Goal: Information Seeking & Learning: Learn about a topic

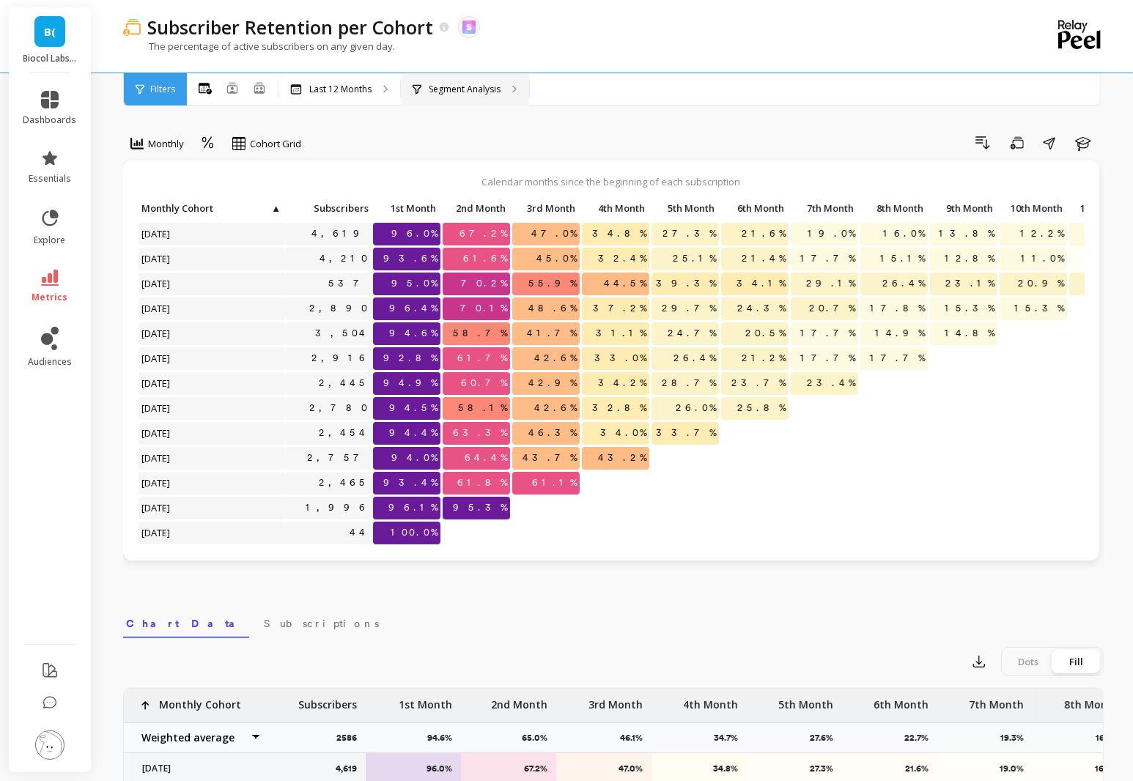
click at [469, 90] on p "Segment Analysis" at bounding box center [465, 90] width 72 height 12
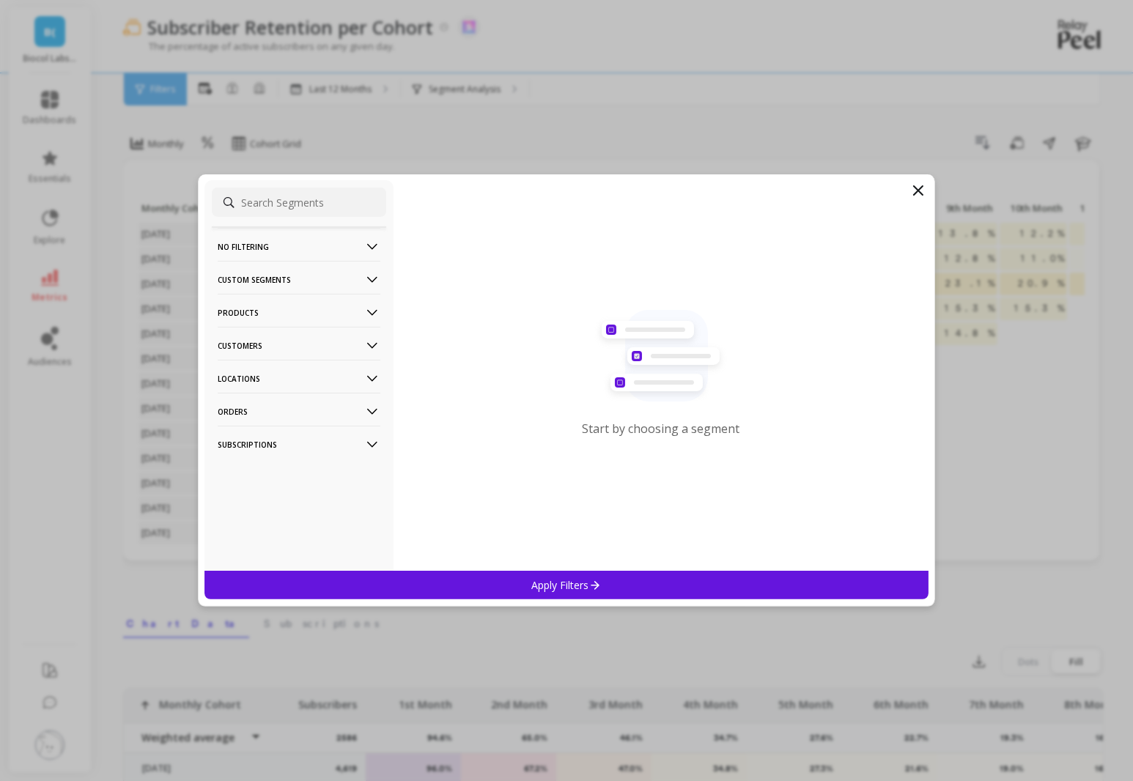
click at [306, 304] on p "Products" at bounding box center [299, 312] width 163 height 37
click at [311, 369] on div "Products" at bounding box center [299, 366] width 174 height 23
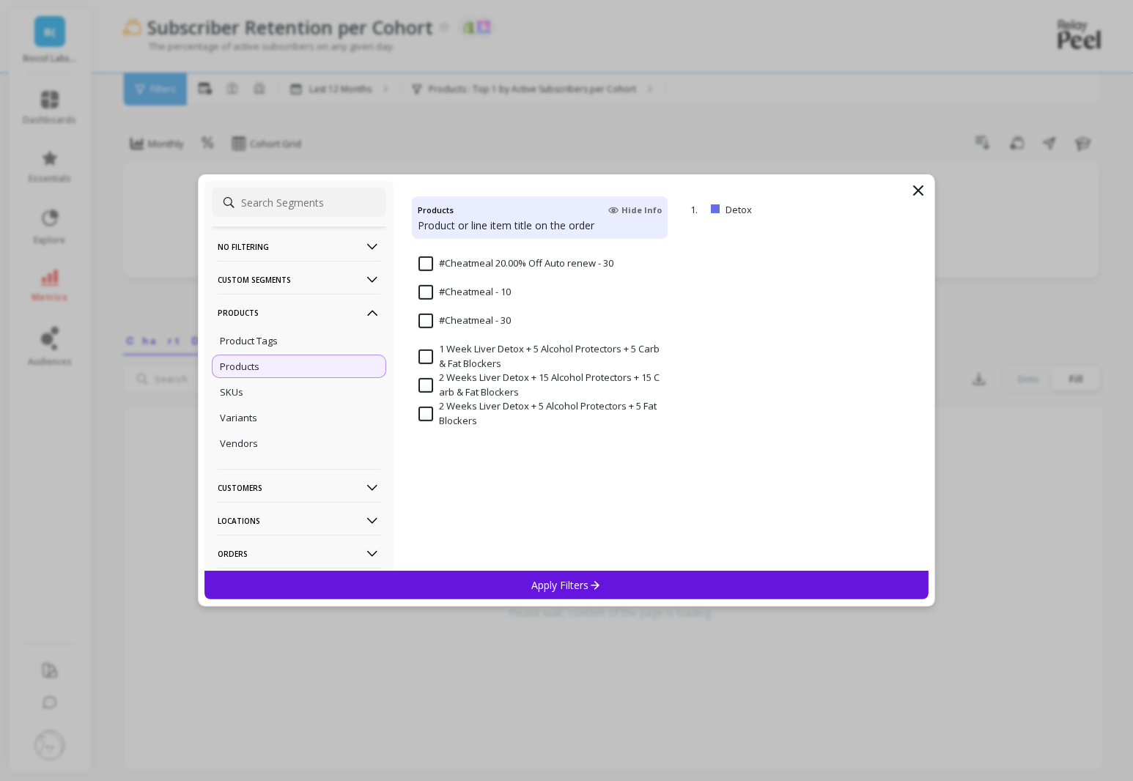
scroll to position [951, 0]
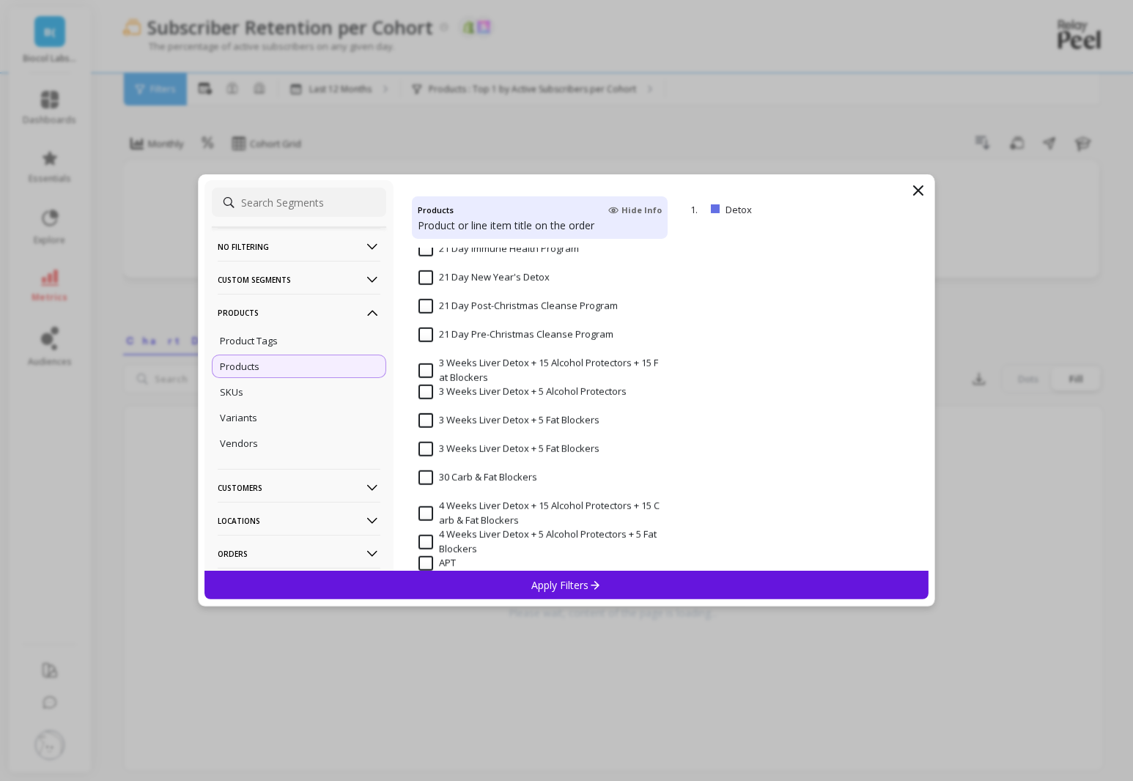
click at [487, 586] on div "Apply Filters" at bounding box center [566, 585] width 724 height 29
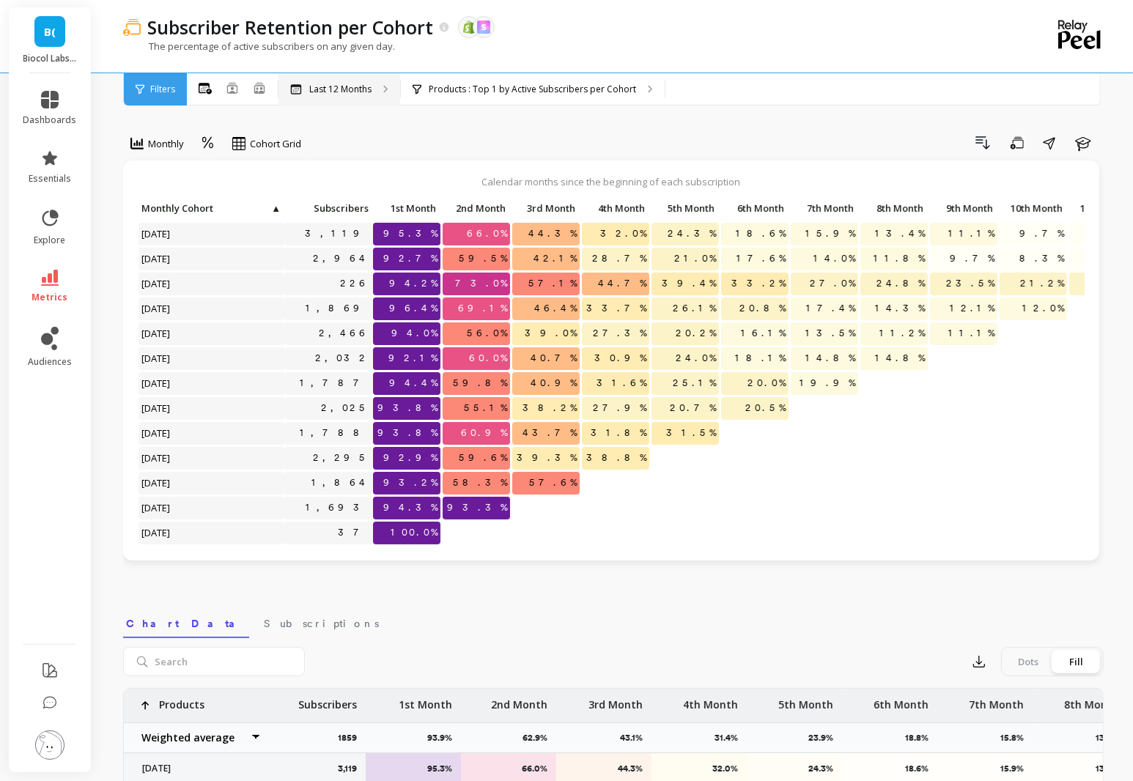
click at [365, 95] on div "Last 12 Months" at bounding box center [340, 89] width 122 height 32
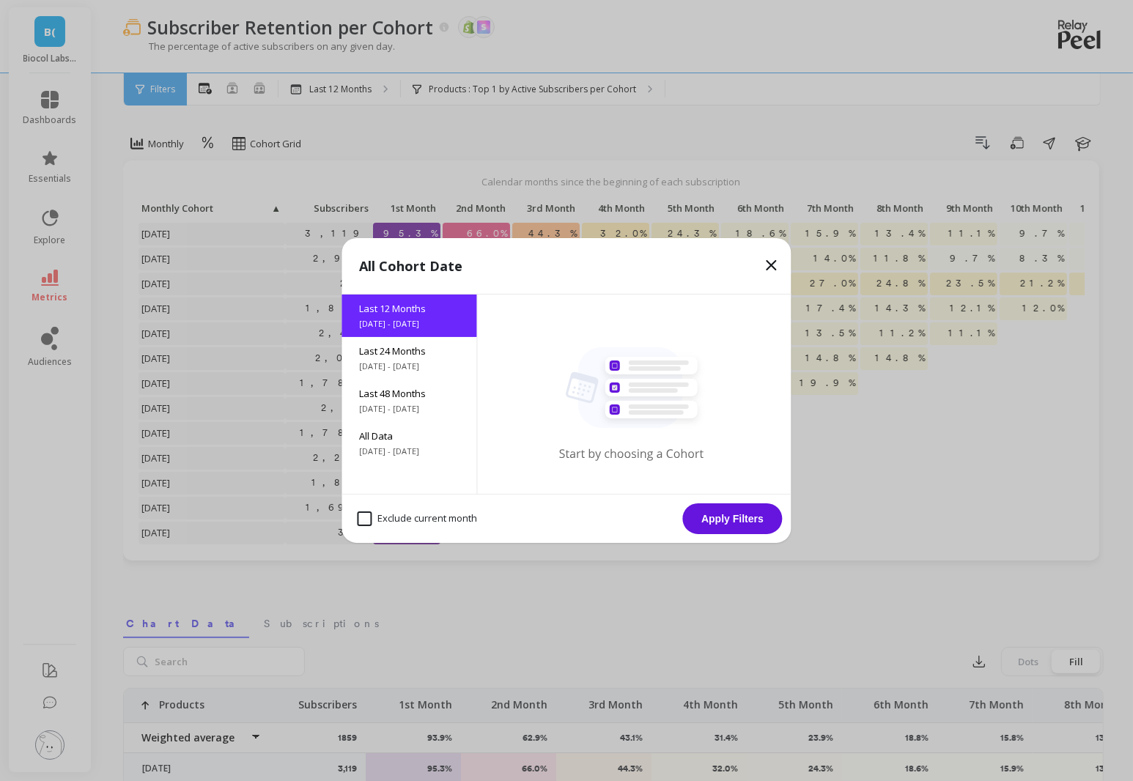
click at [386, 520] on month "Exclude current month" at bounding box center [418, 519] width 120 height 15
checkbox month "true"
click at [714, 522] on button "Apply Filters" at bounding box center [733, 519] width 100 height 31
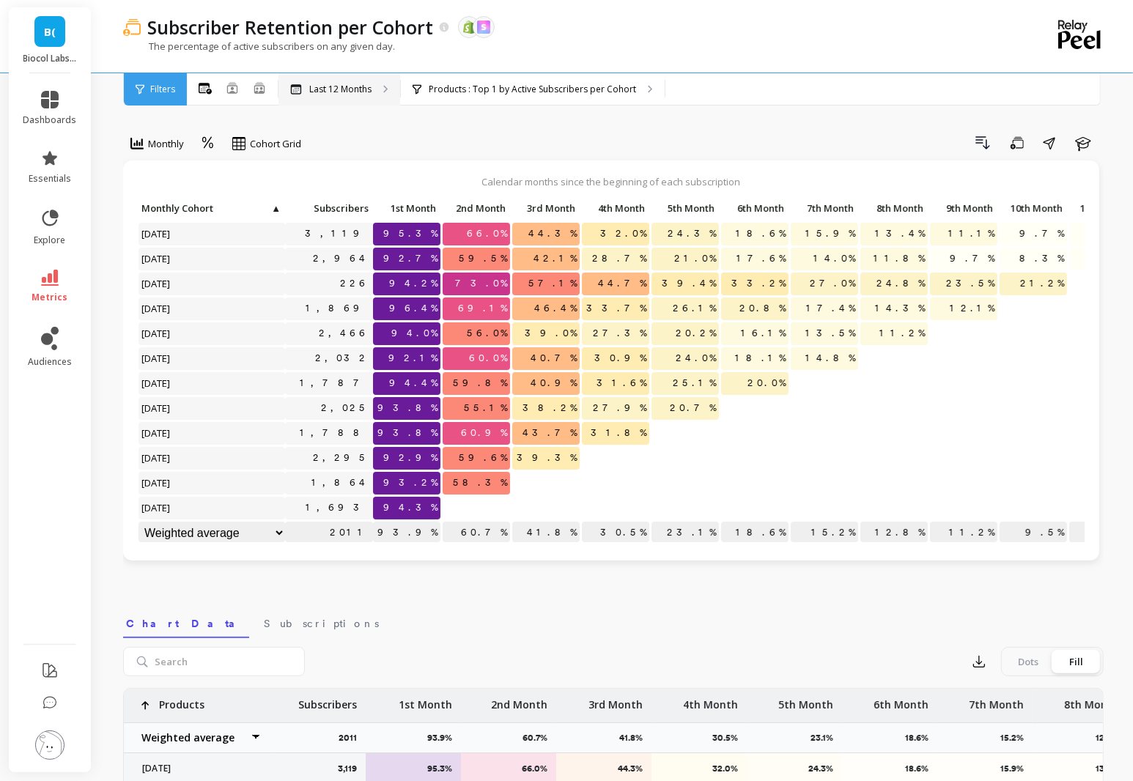
click at [359, 100] on div "Last 12 Months" at bounding box center [340, 89] width 122 height 32
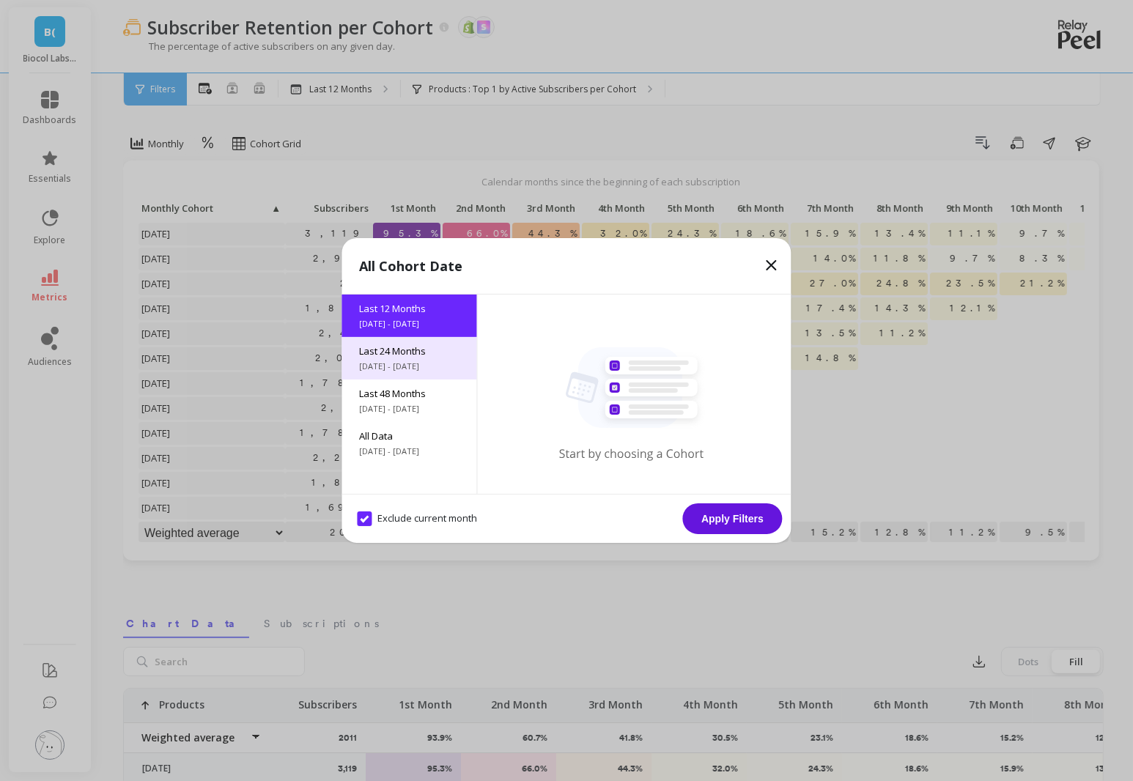
click at [385, 354] on span "Last 24 Months" at bounding box center [410, 350] width 100 height 13
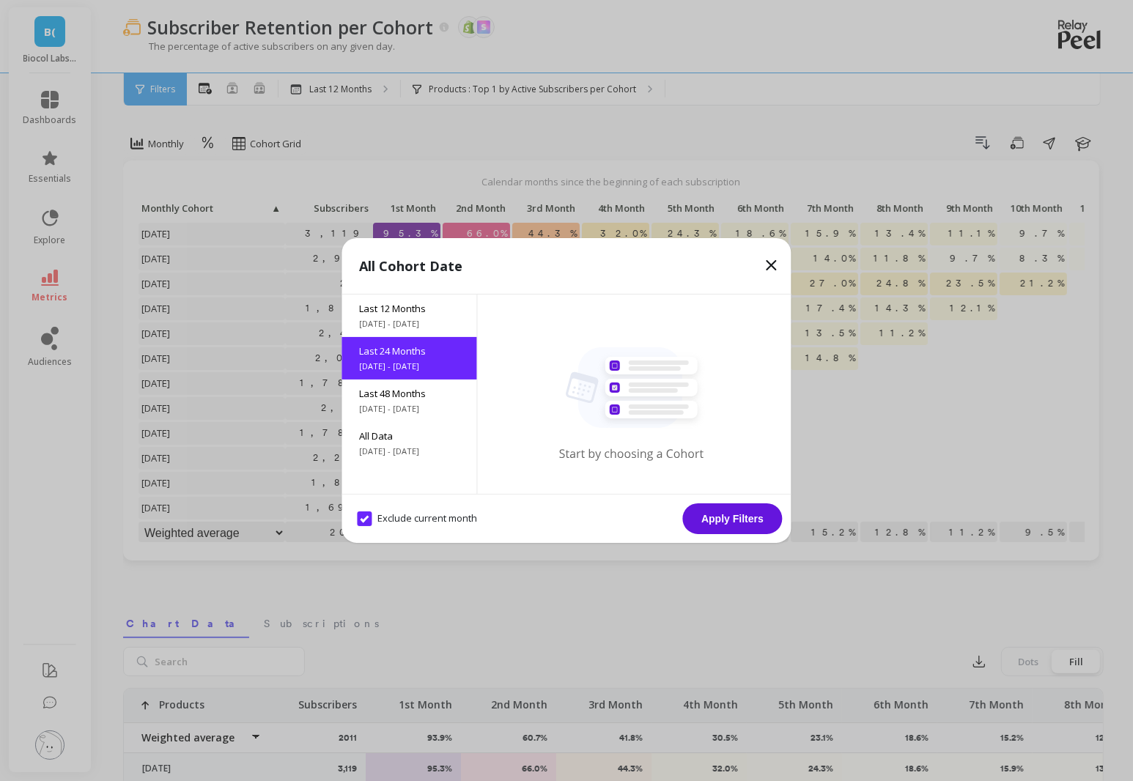
click at [723, 518] on button "Apply Filters" at bounding box center [733, 519] width 100 height 31
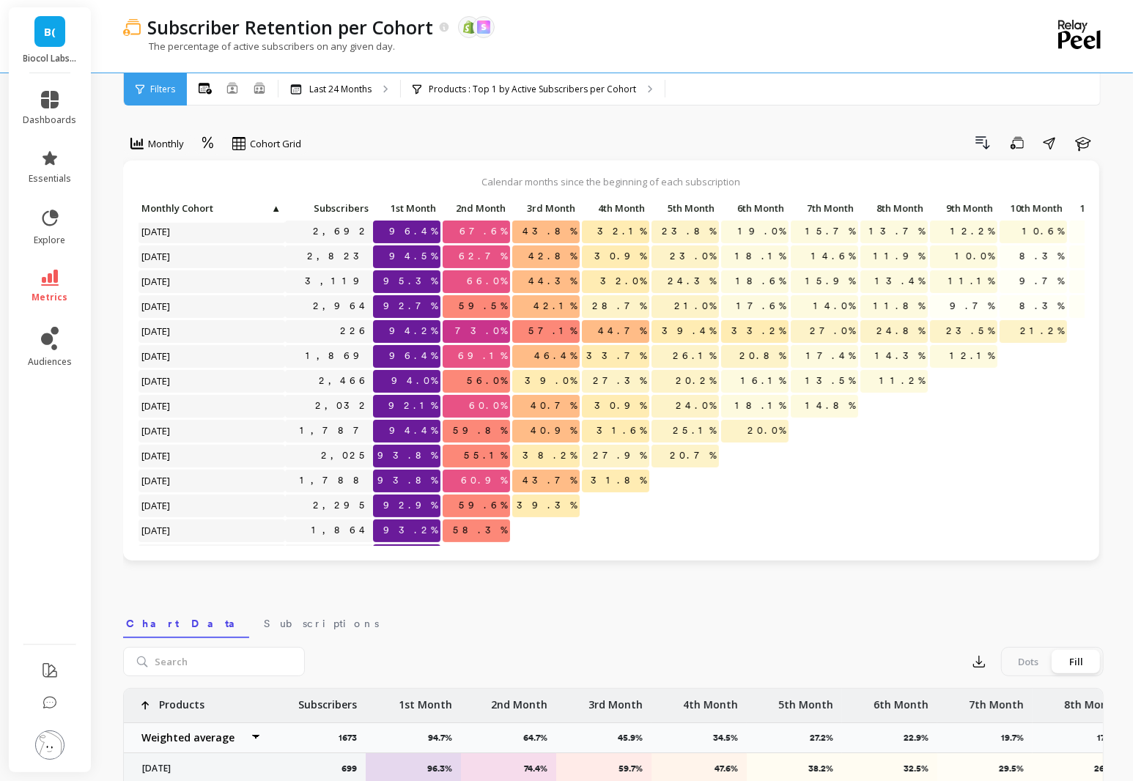
scroll to position [249, 0]
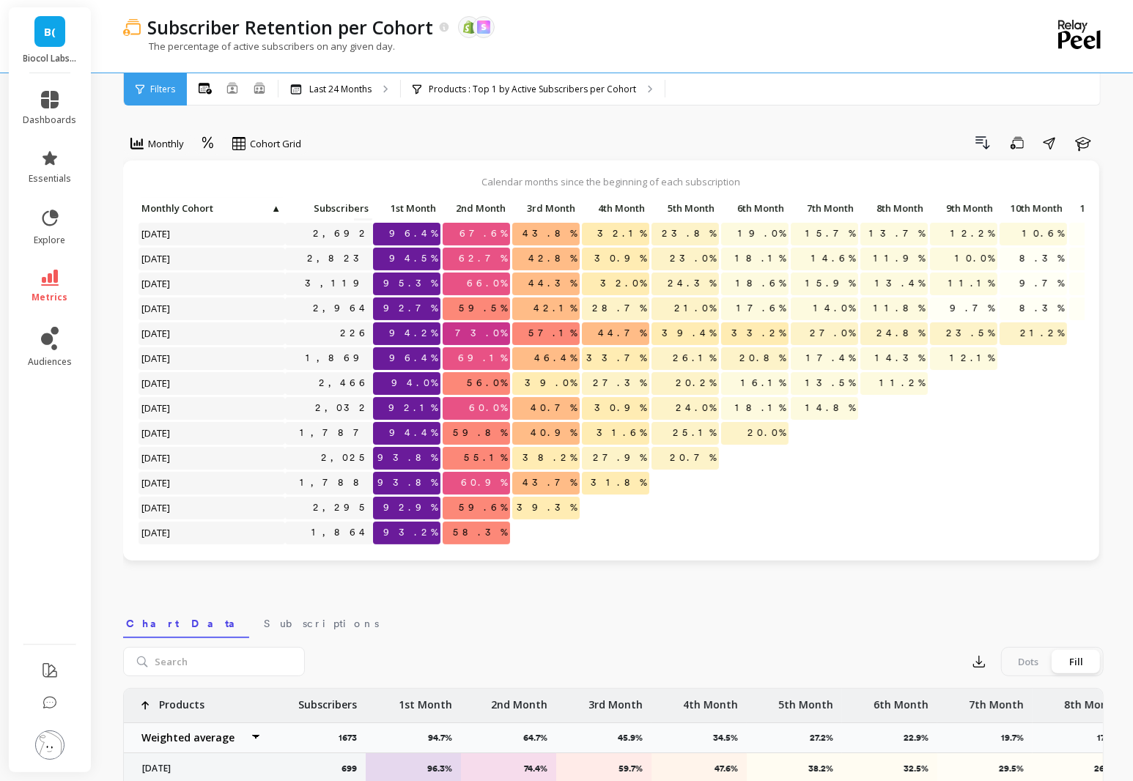
click at [48, 309] on li "metrics" at bounding box center [50, 286] width 71 height 51
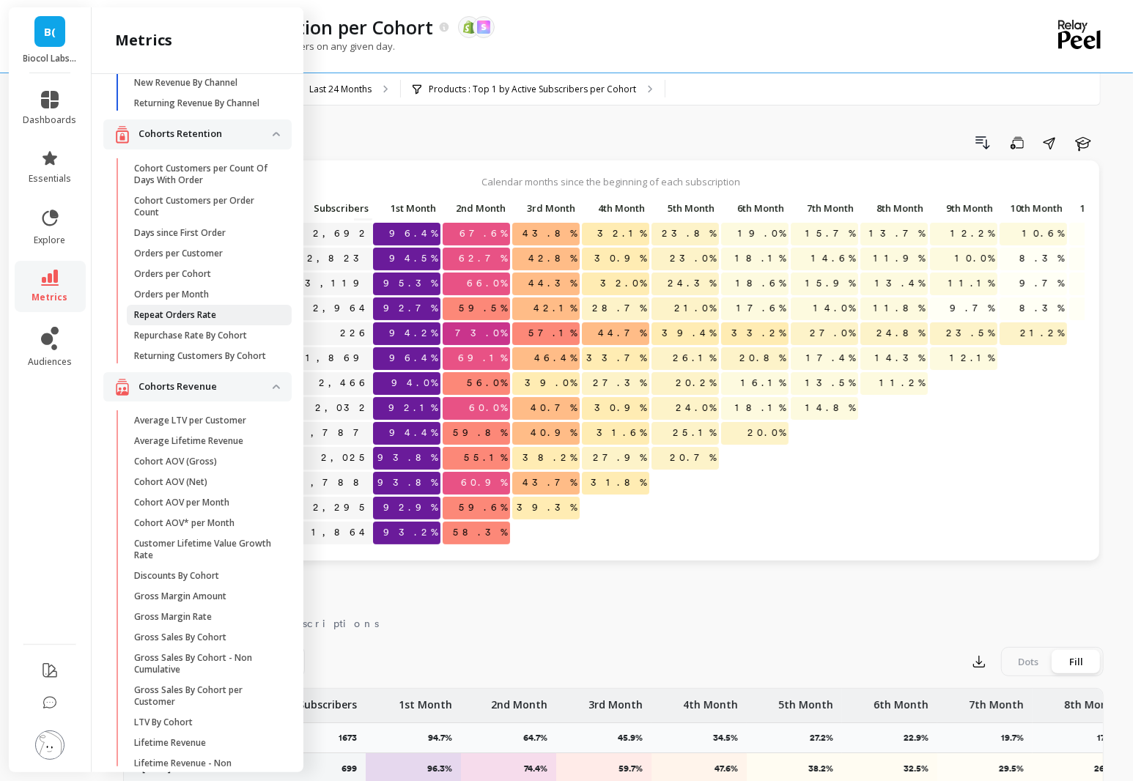
scroll to position [170, 0]
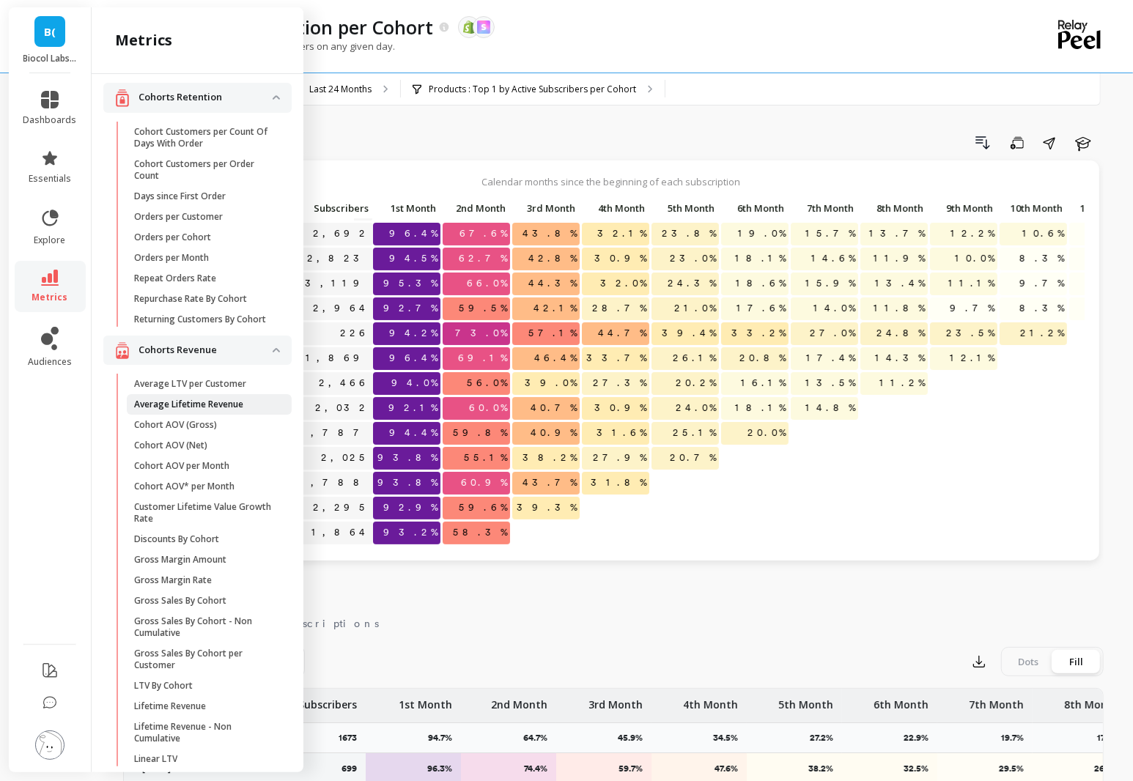
click at [217, 411] on link "Average Lifetime Revenue" at bounding box center [209, 404] width 165 height 21
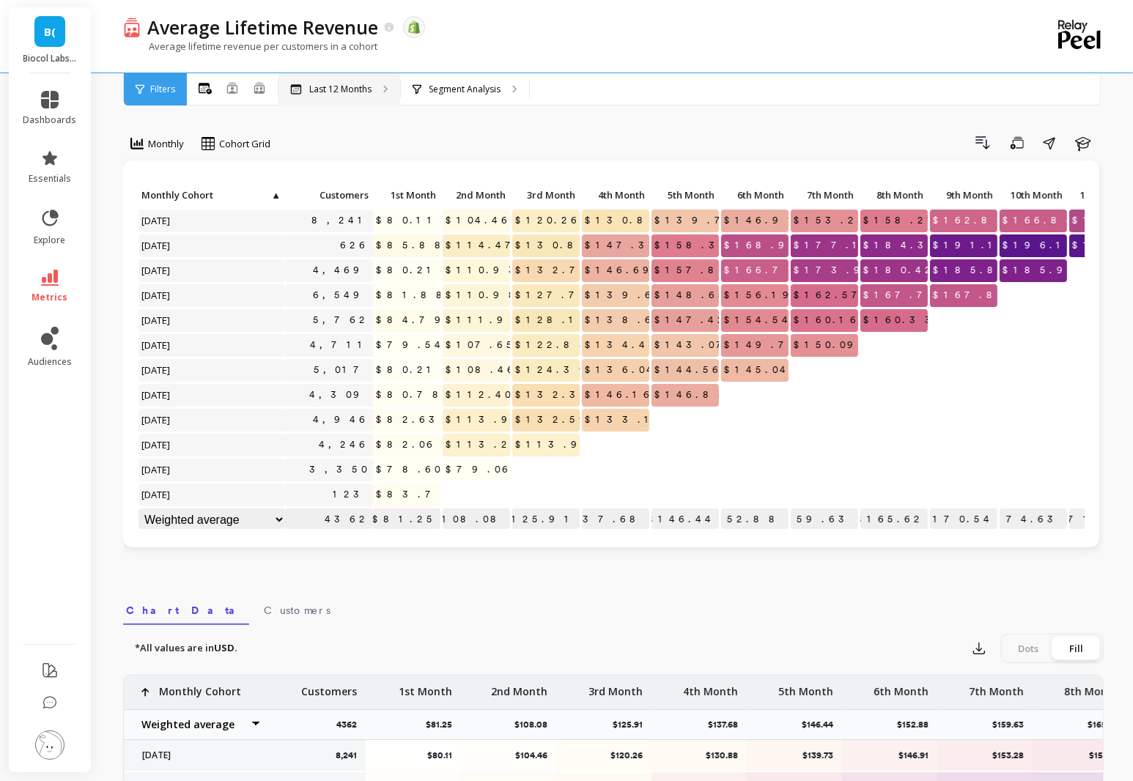
click at [330, 92] on p "Last 12 Months" at bounding box center [340, 90] width 62 height 12
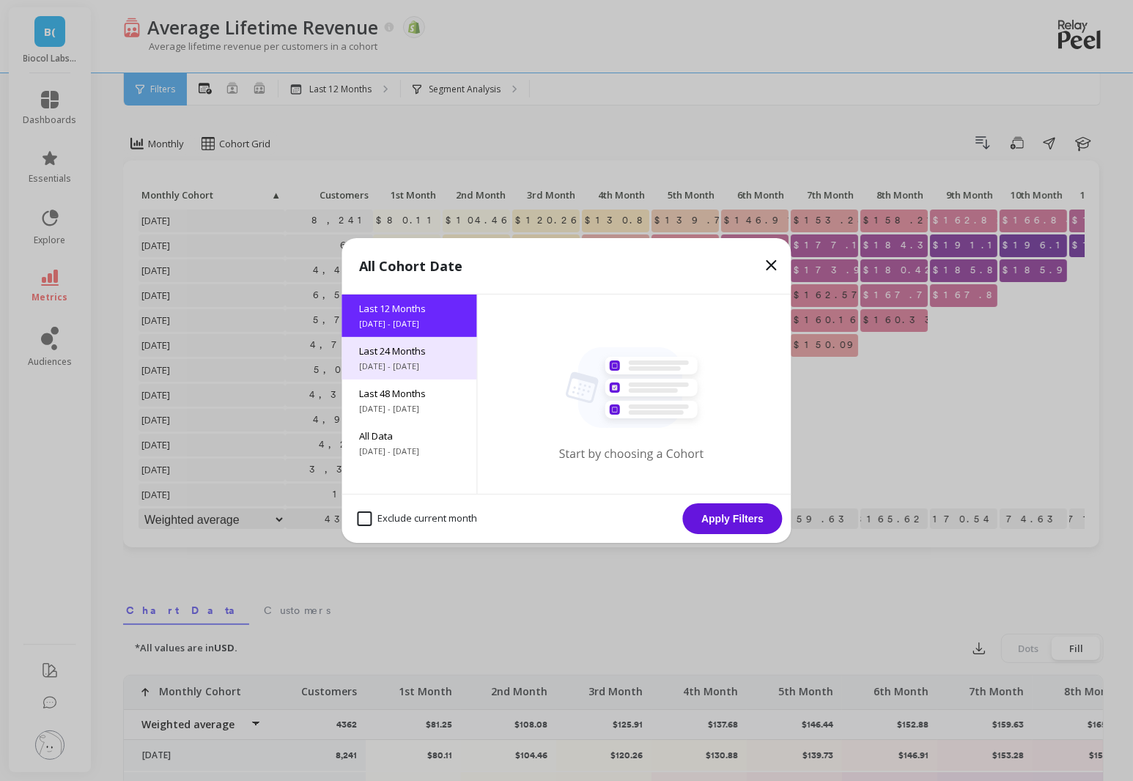
click at [429, 372] on span "[DATE] - [DATE]" at bounding box center [410, 367] width 100 height 12
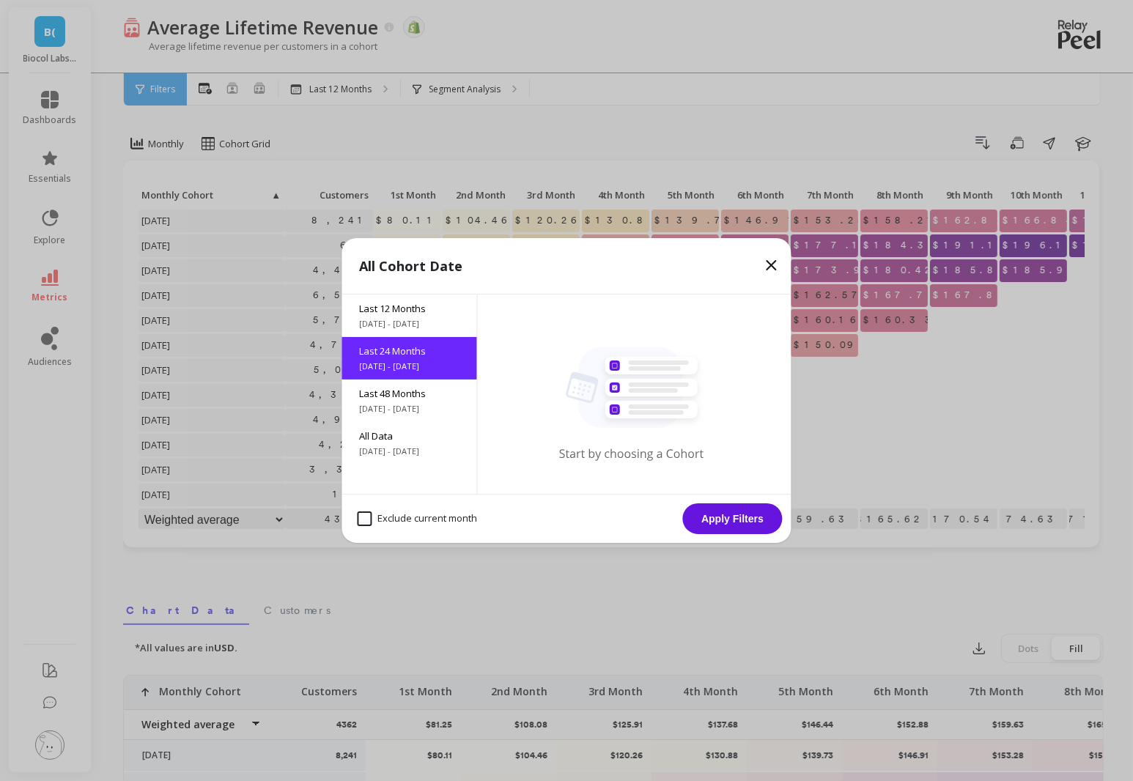
click at [412, 520] on month "Exclude current month" at bounding box center [418, 519] width 120 height 15
checkbox month "true"
click at [729, 520] on button "Apply Filters" at bounding box center [733, 519] width 100 height 31
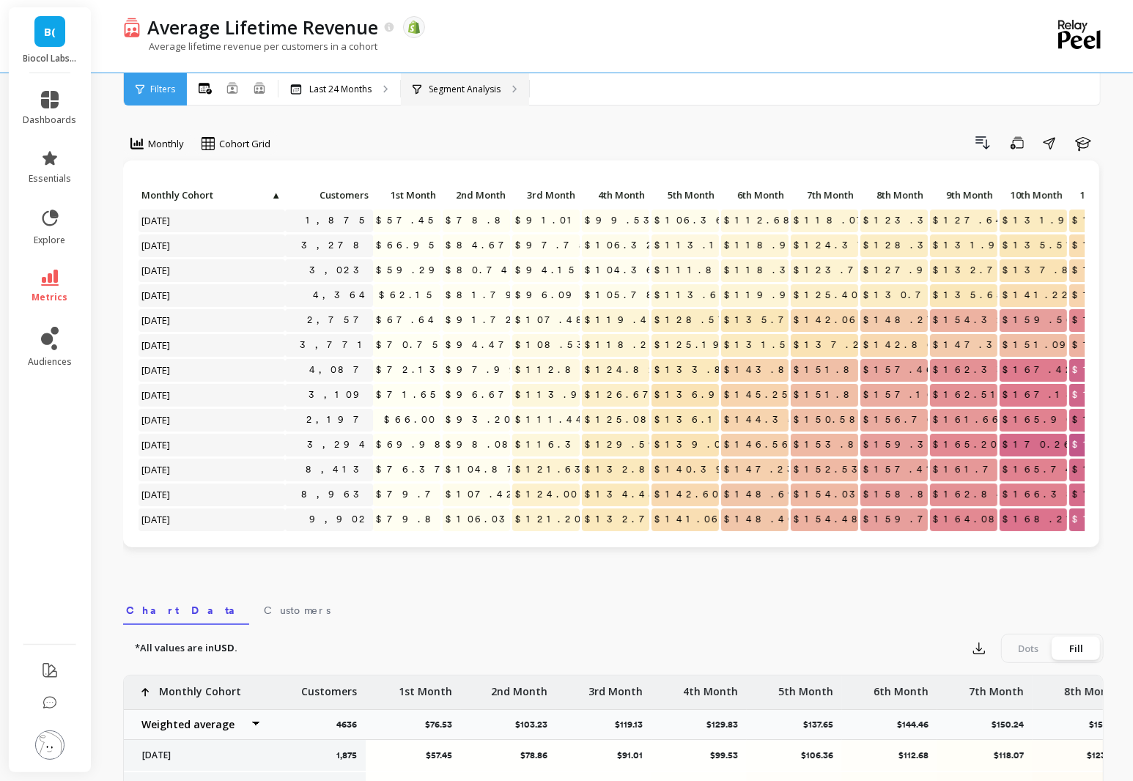
click at [465, 98] on div "Segment Analysis" at bounding box center [465, 89] width 128 height 32
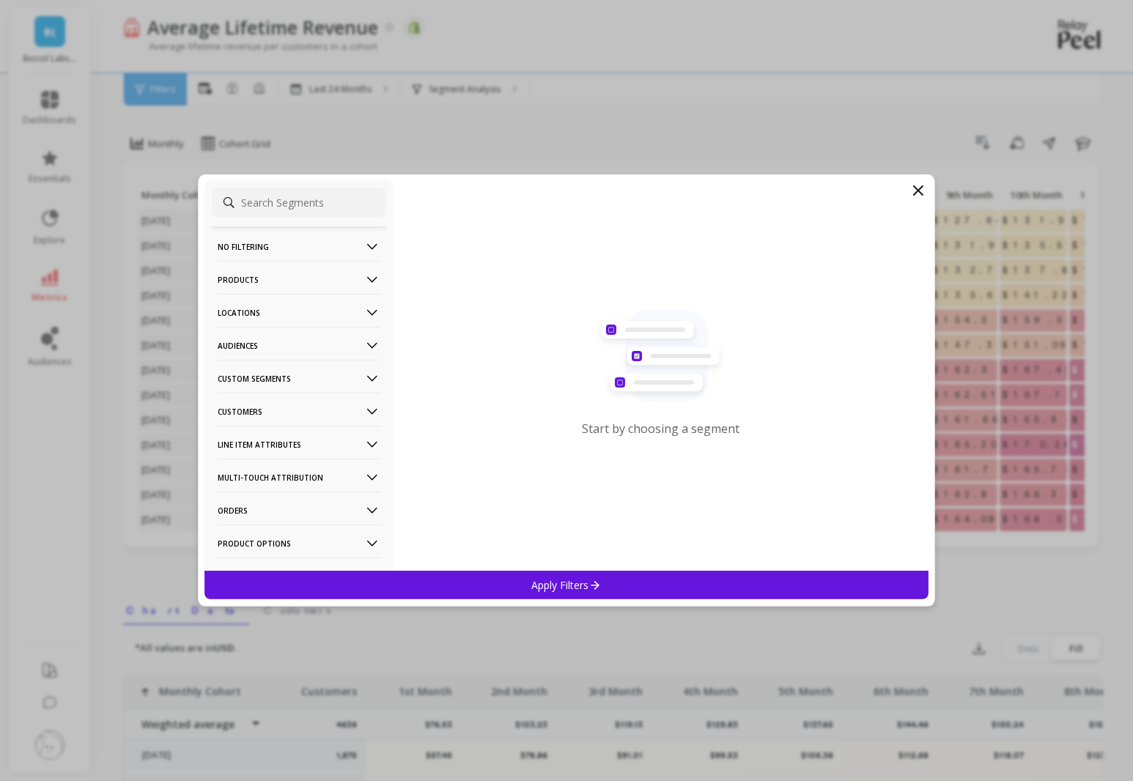
click at [257, 416] on p "Customers" at bounding box center [299, 411] width 163 height 37
click at [265, 512] on p "Subscriptions" at bounding box center [250, 516] width 61 height 13
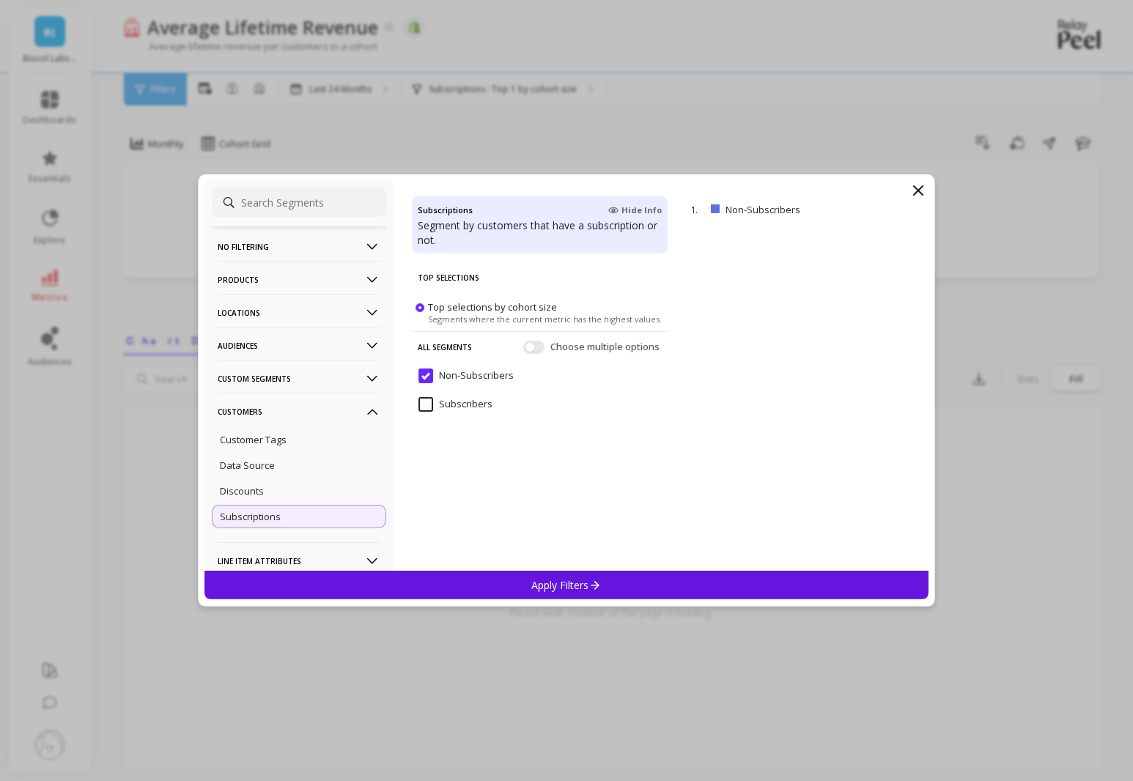
click at [464, 404] on input "Subscribers" at bounding box center [455, 404] width 74 height 15
click at [520, 578] on div "Apply Filters" at bounding box center [566, 585] width 724 height 29
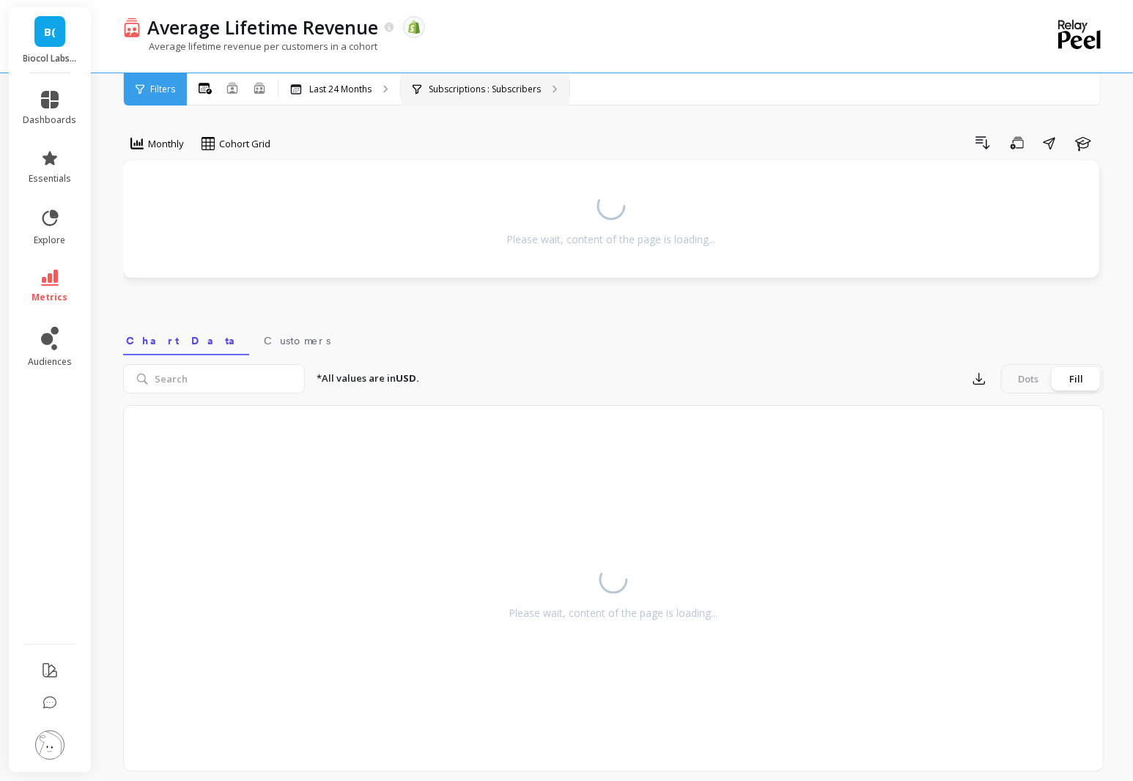
click at [463, 97] on div "Subscriptions : Subscribers" at bounding box center [485, 89] width 169 height 32
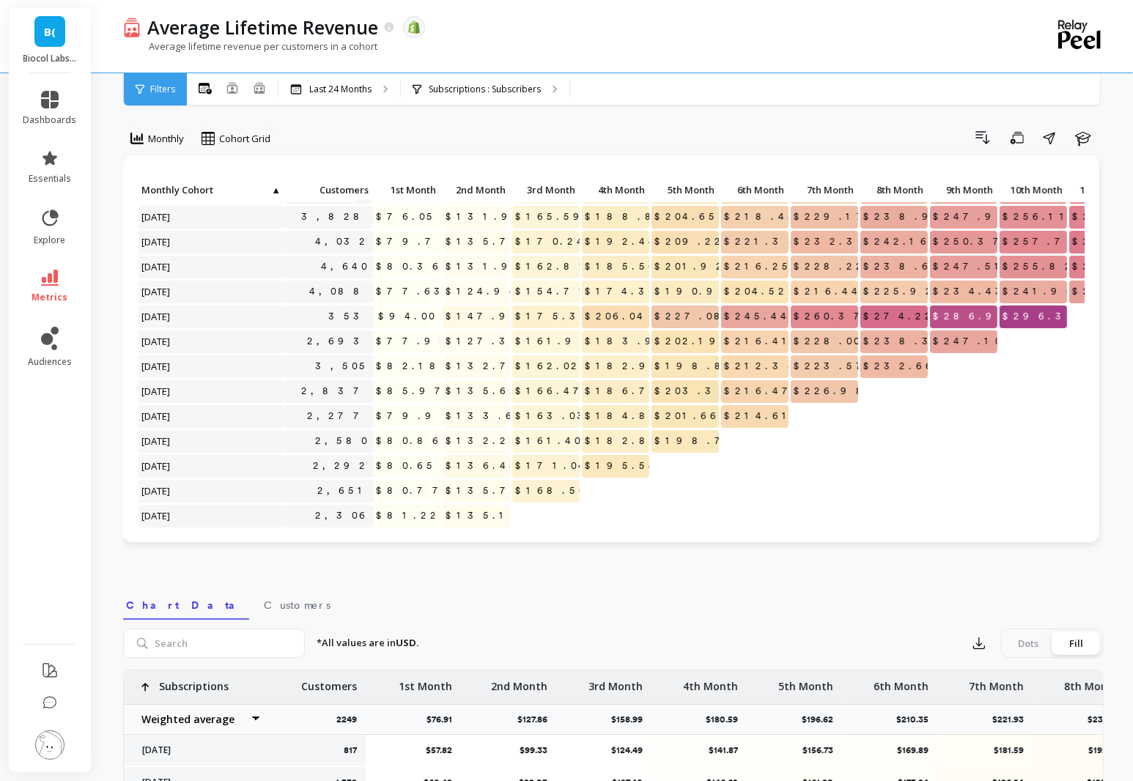
scroll to position [251, 0]
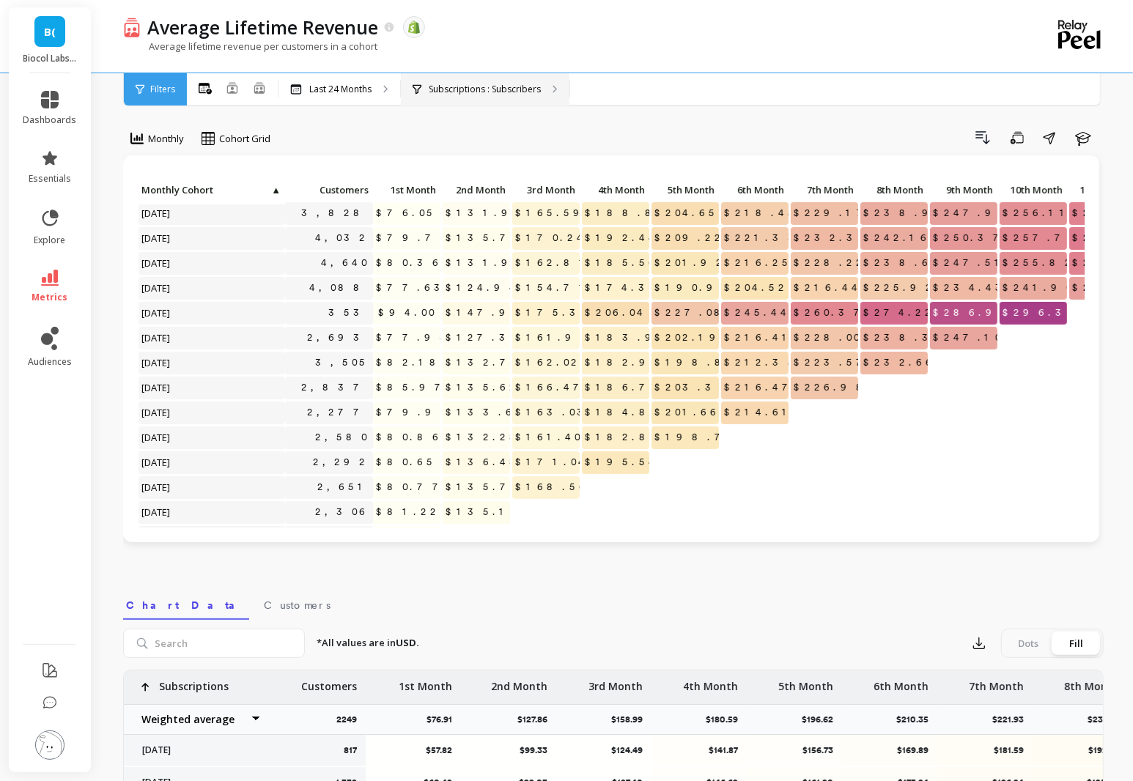
click at [498, 94] on p "Subscriptions : Subscribers" at bounding box center [485, 90] width 112 height 12
click at [53, 275] on icon at bounding box center [50, 278] width 18 height 16
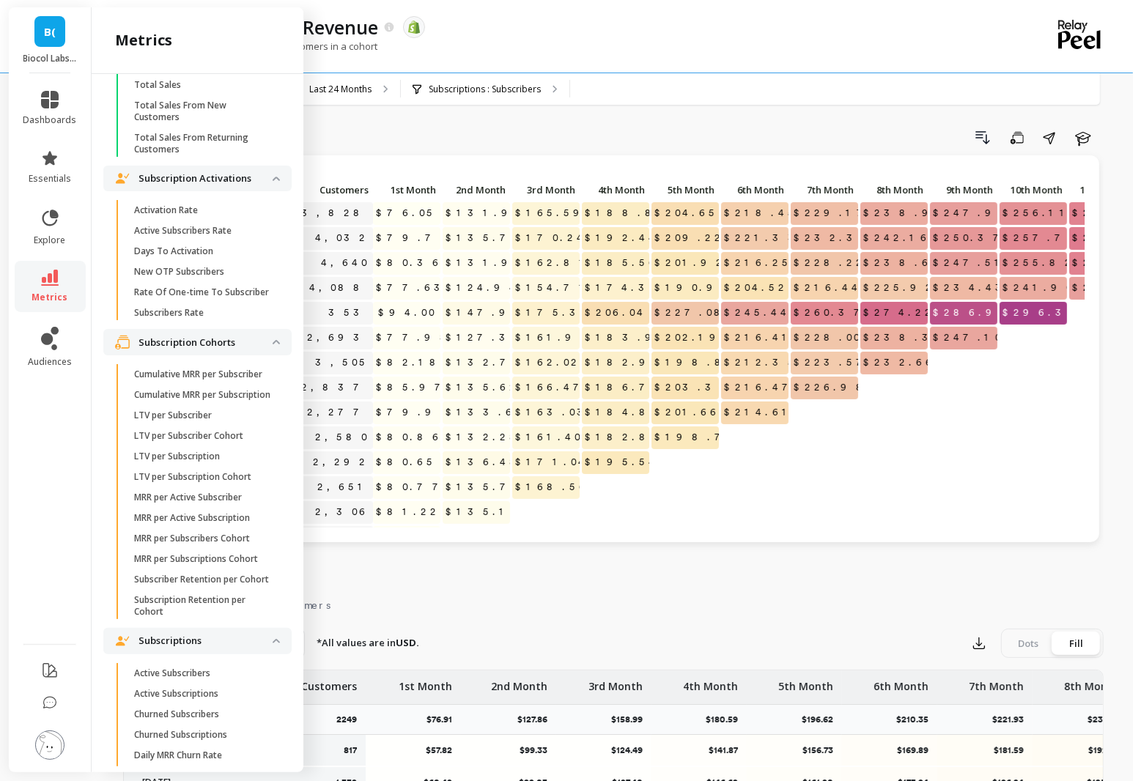
scroll to position [3315, 0]
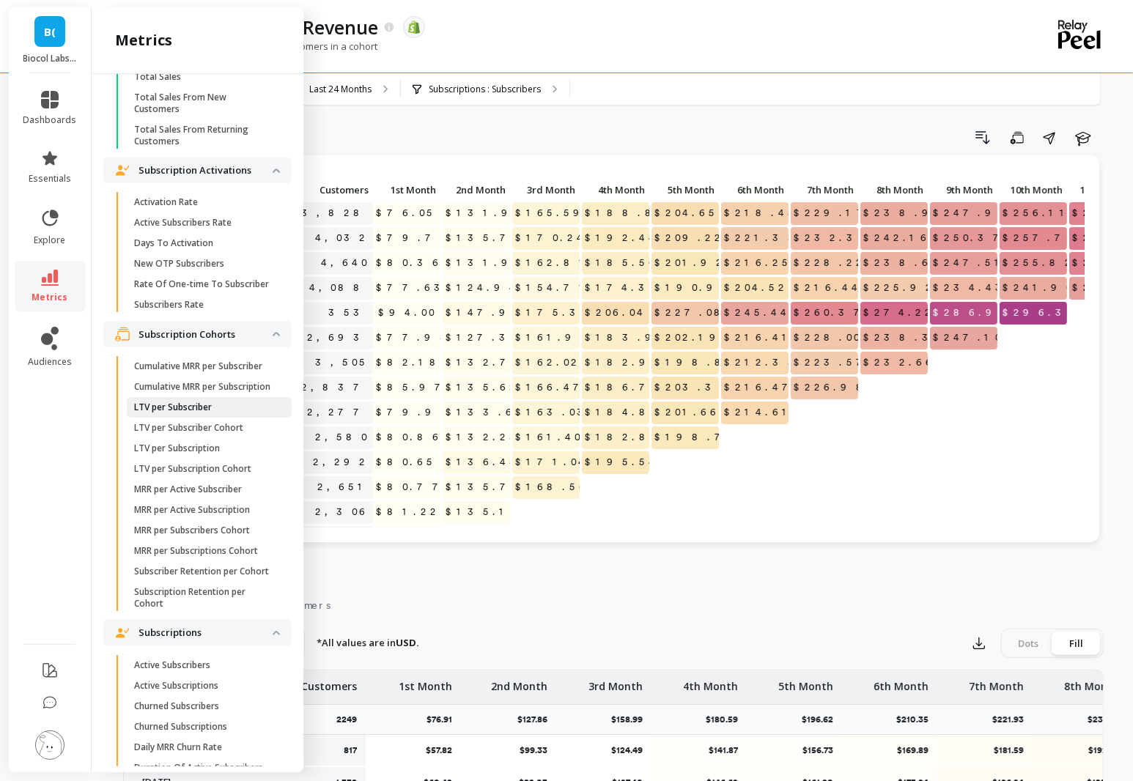
click at [195, 405] on p "LTV per Subscriber" at bounding box center [173, 408] width 78 height 12
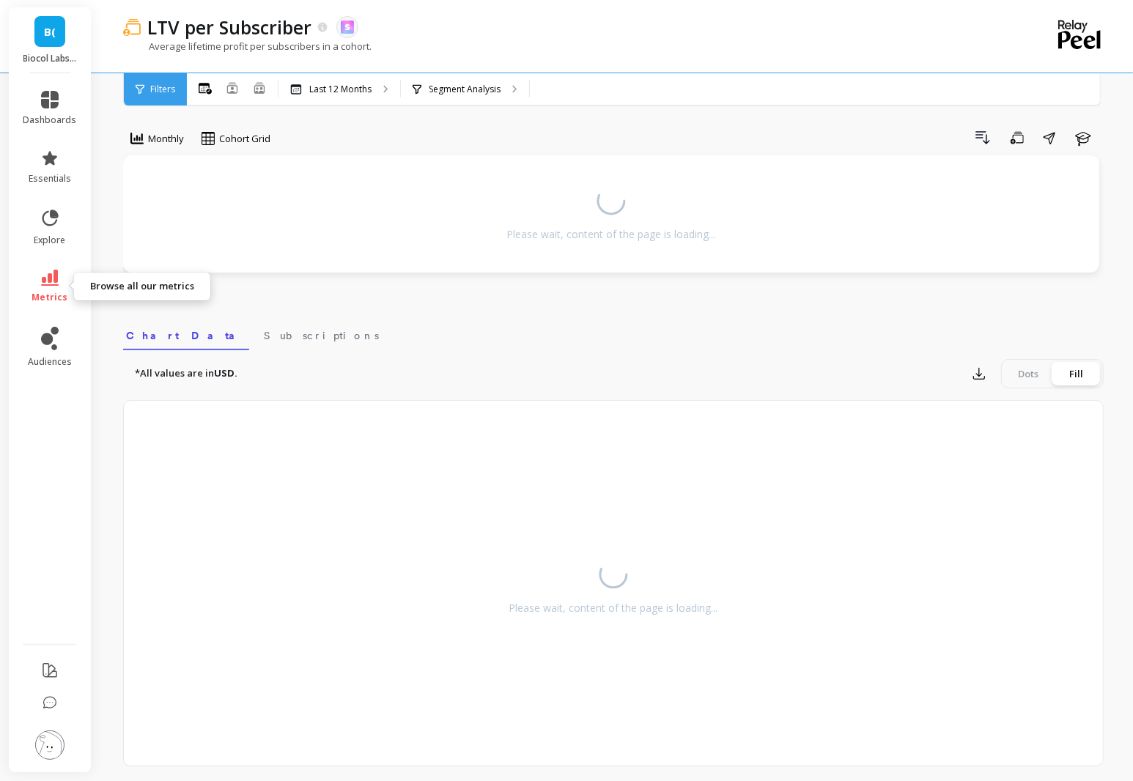
click at [62, 292] on span "metrics" at bounding box center [50, 298] width 36 height 12
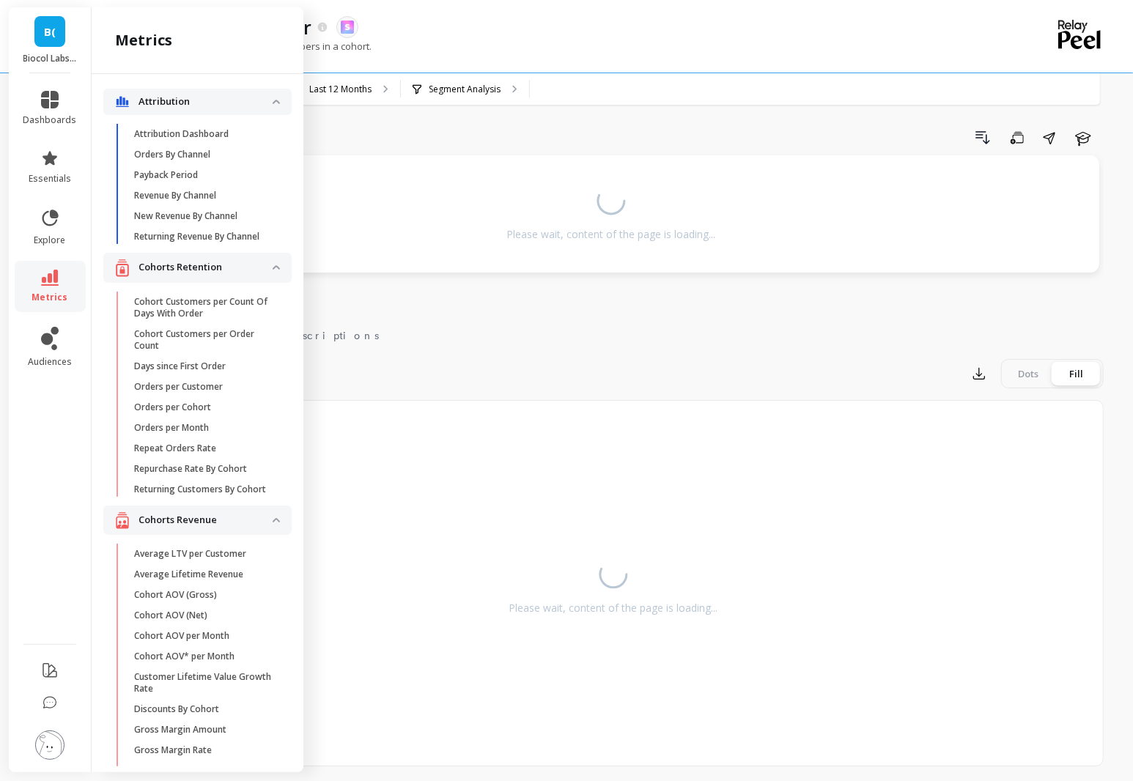
scroll to position [3292, 0]
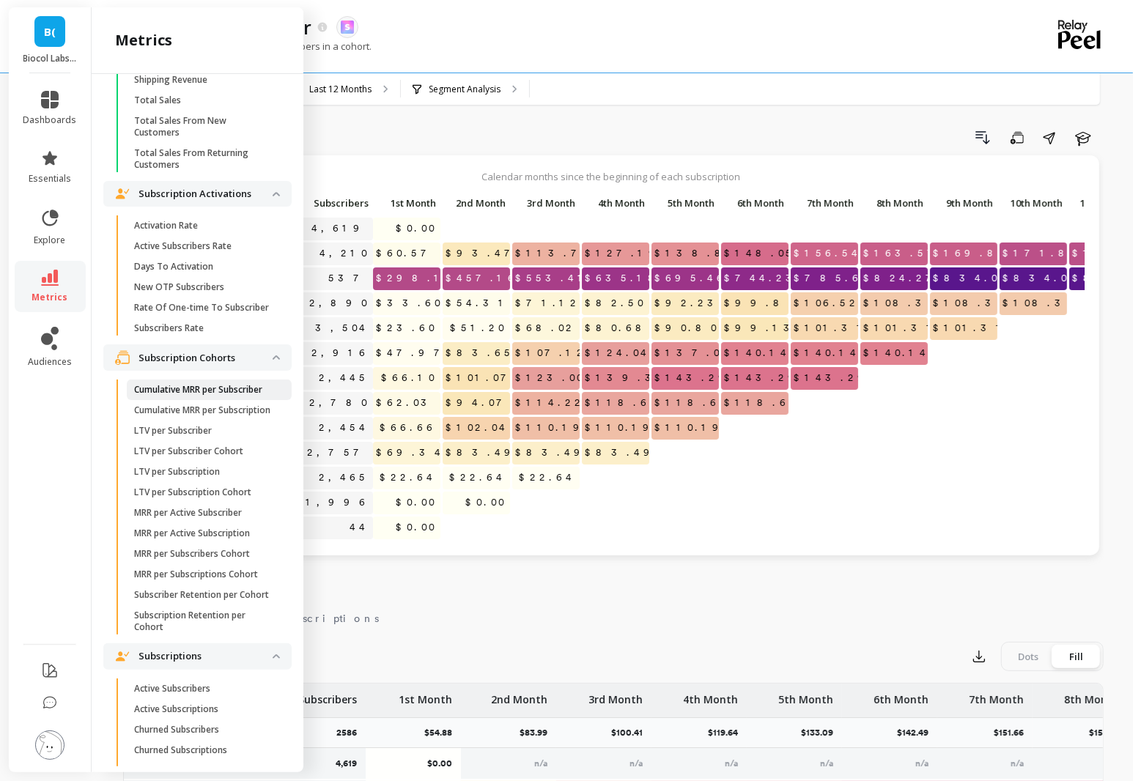
click at [206, 384] on p "Cumulative MRR per Subscriber" at bounding box center [198, 390] width 128 height 12
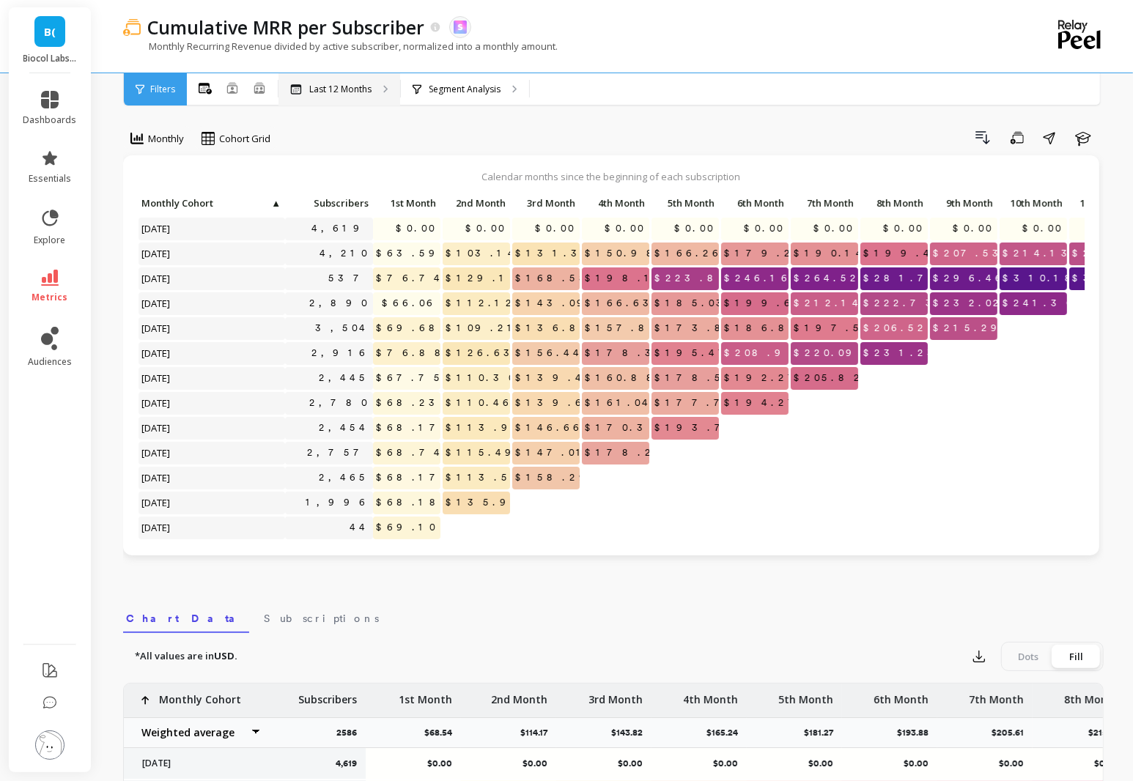
click at [366, 95] on p "Last 12 Months" at bounding box center [340, 90] width 62 height 12
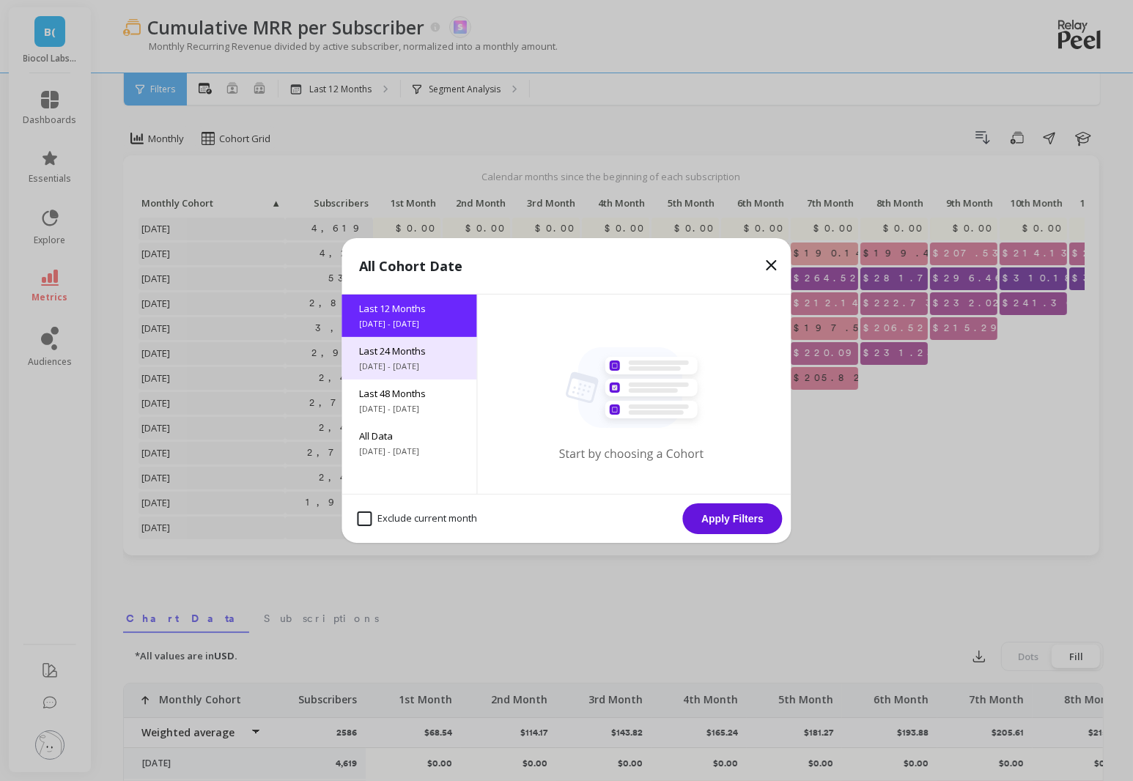
click at [418, 367] on span "[DATE] - [DATE]" at bounding box center [410, 367] width 100 height 12
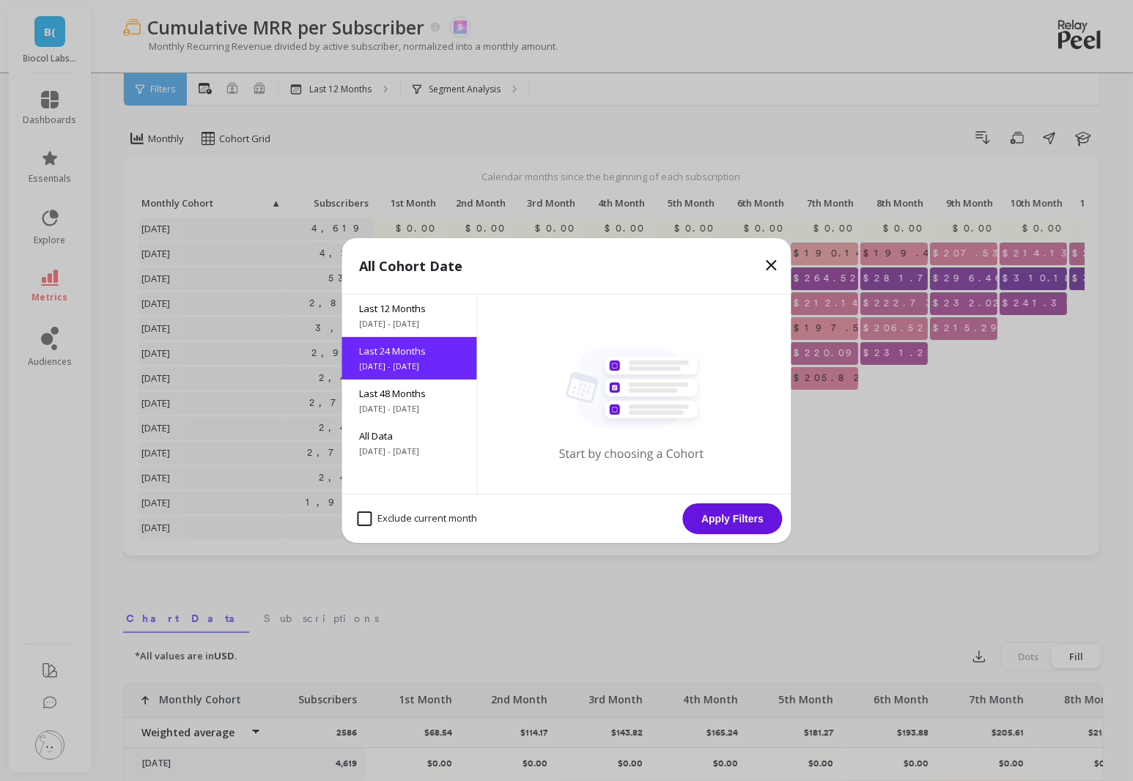
click at [391, 514] on month "Exclude current month" at bounding box center [418, 519] width 120 height 15
checkbox month "true"
click at [745, 520] on button "Apply Filters" at bounding box center [733, 519] width 100 height 31
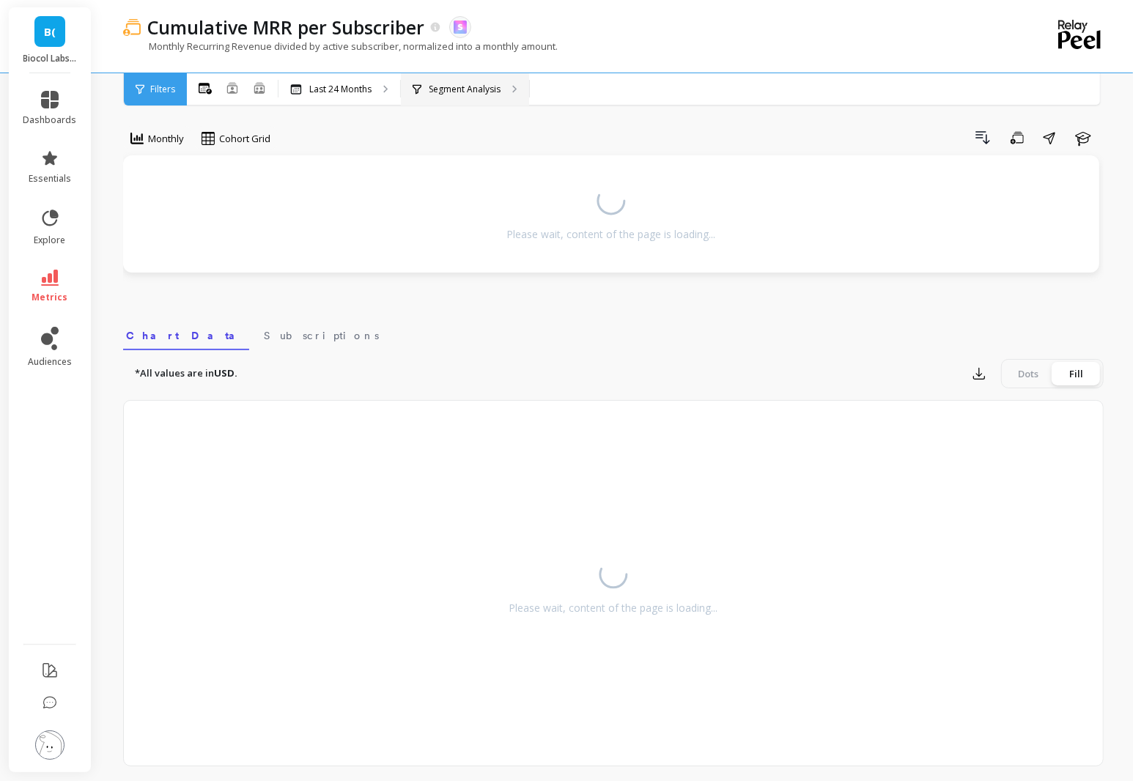
click at [471, 89] on p "Segment Analysis" at bounding box center [465, 90] width 72 height 12
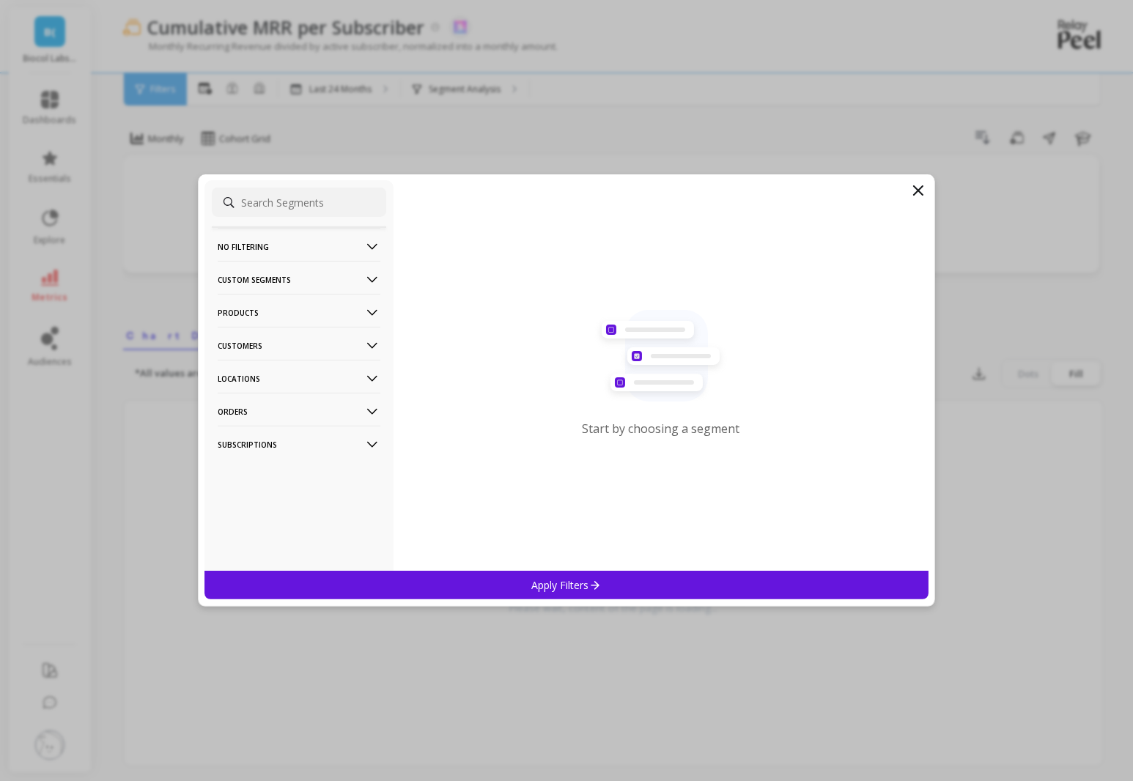
click at [287, 315] on p "Products" at bounding box center [299, 312] width 163 height 37
click at [306, 373] on div "Products" at bounding box center [299, 366] width 174 height 23
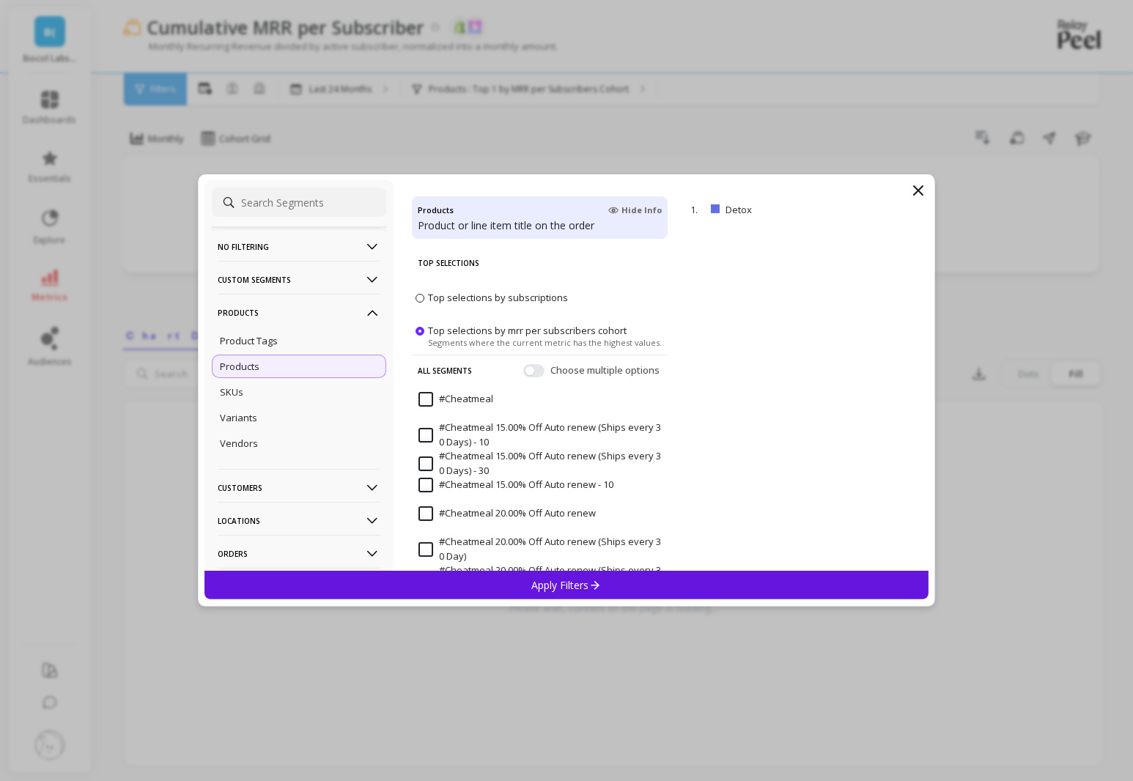
click at [564, 591] on p "Apply Filters" at bounding box center [567, 585] width 70 height 14
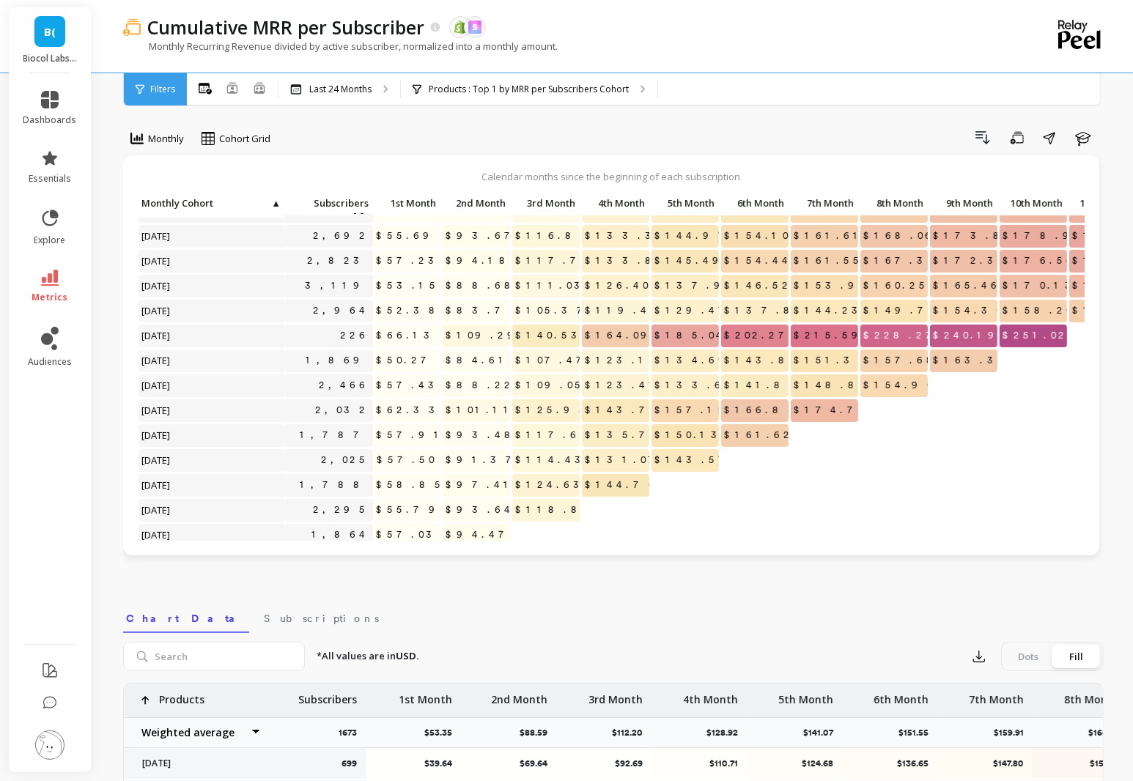
scroll to position [253, 0]
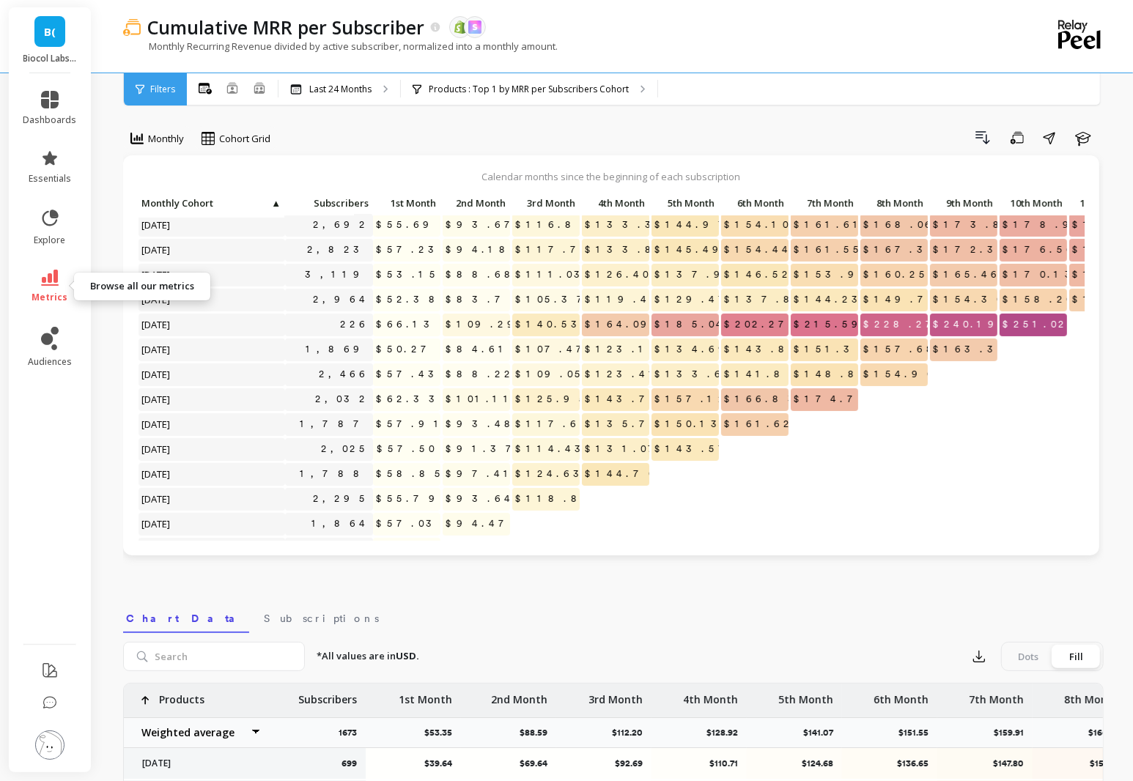
click at [62, 280] on link "metrics" at bounding box center [50, 287] width 54 height 34
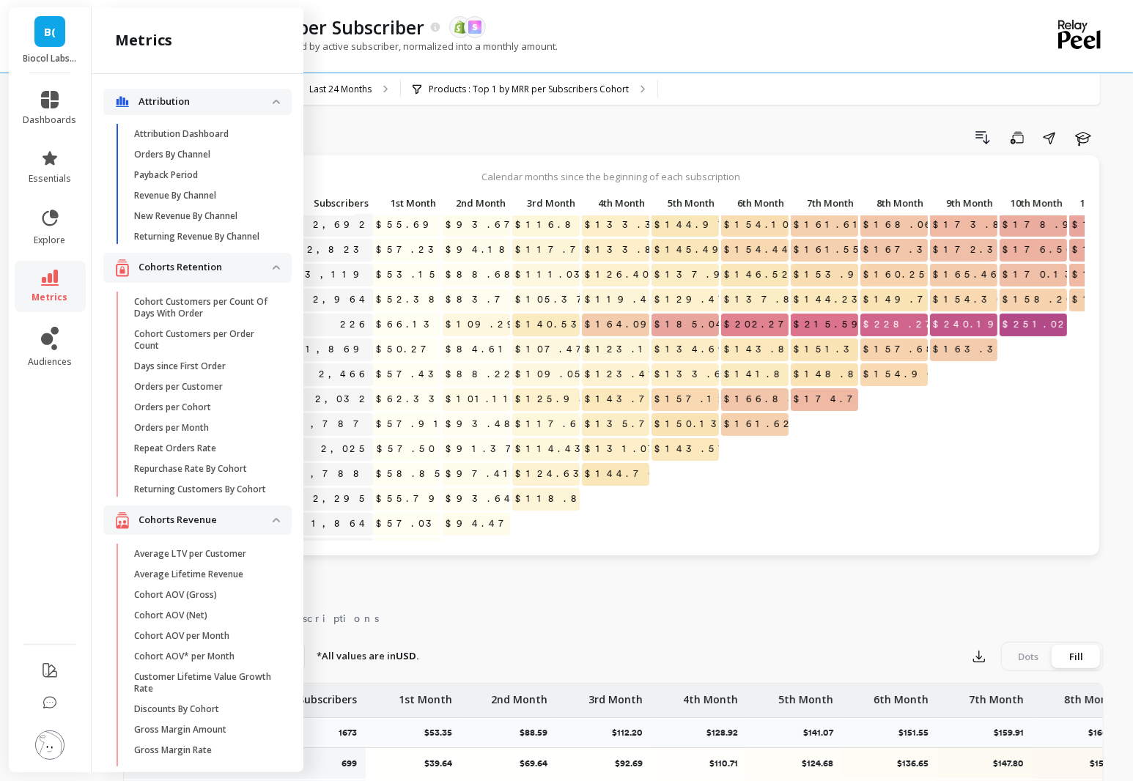
scroll to position [3292, 0]
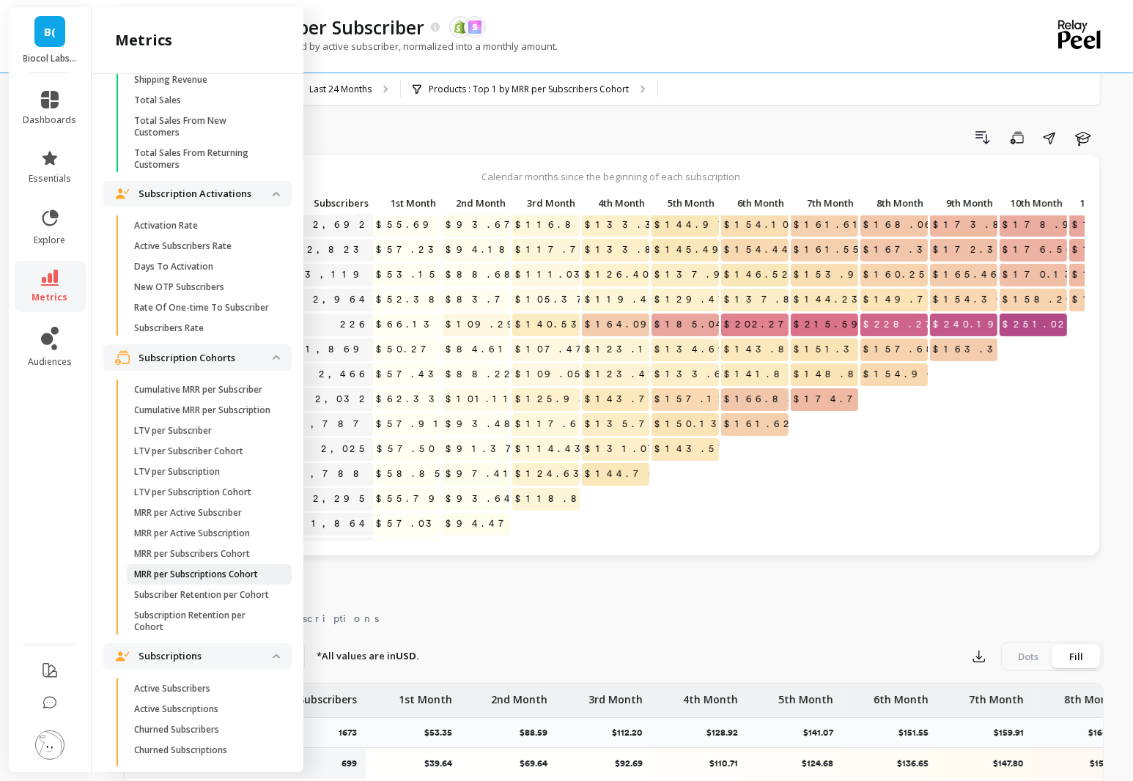
click at [246, 569] on p "MRR per Subscriptions Cohort" at bounding box center [196, 575] width 124 height 12
